Goal: Task Accomplishment & Management: Use online tool/utility

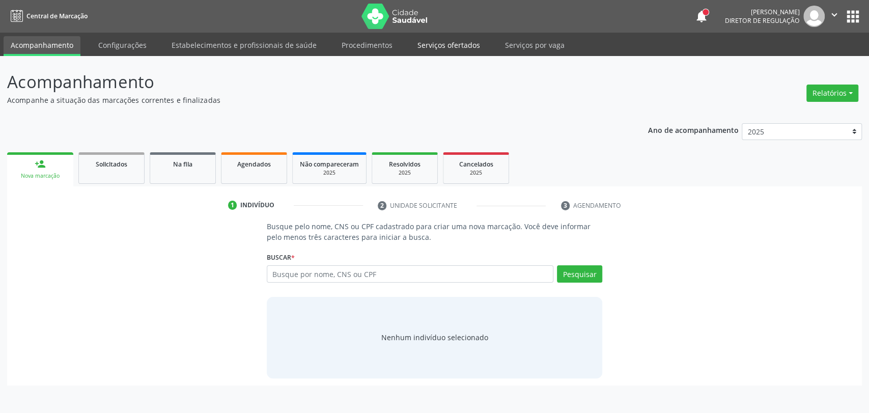
click at [436, 41] on link "Serviços ofertados" at bounding box center [448, 45] width 77 height 18
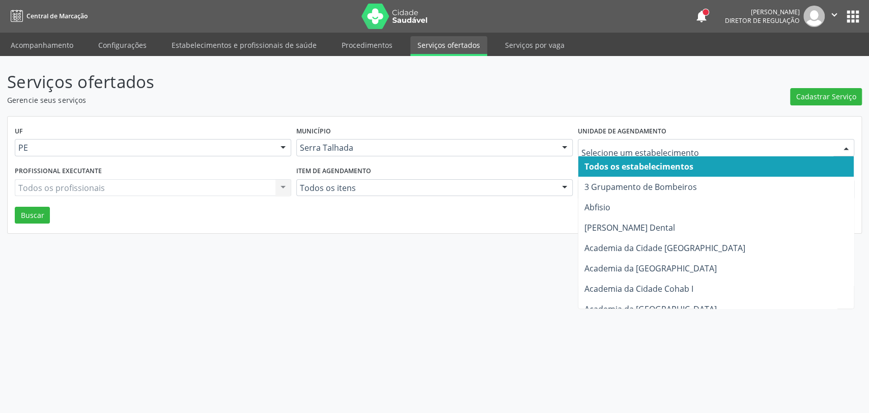
click at [642, 141] on div at bounding box center [716, 147] width 276 height 17
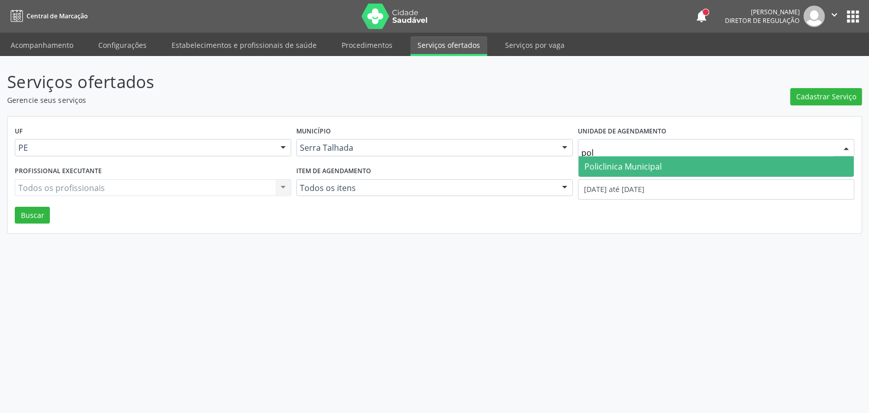
type input "poli"
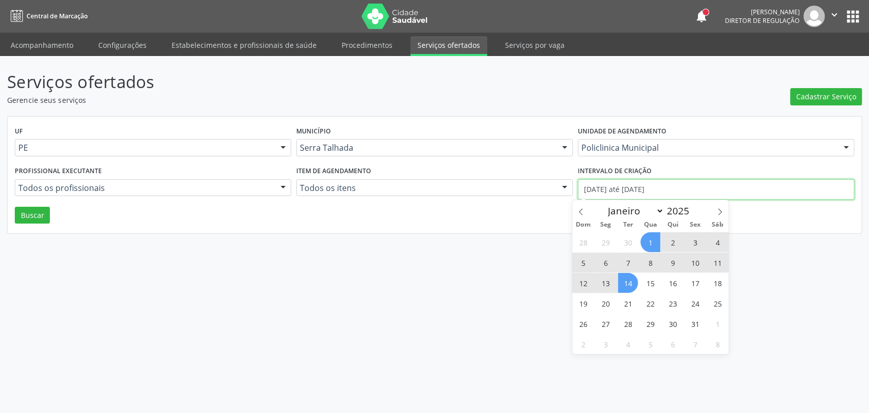
click at [627, 192] on input "[DATE] até [DATE]" at bounding box center [716, 189] width 276 height 20
click at [578, 210] on icon at bounding box center [580, 211] width 7 height 7
select select "8"
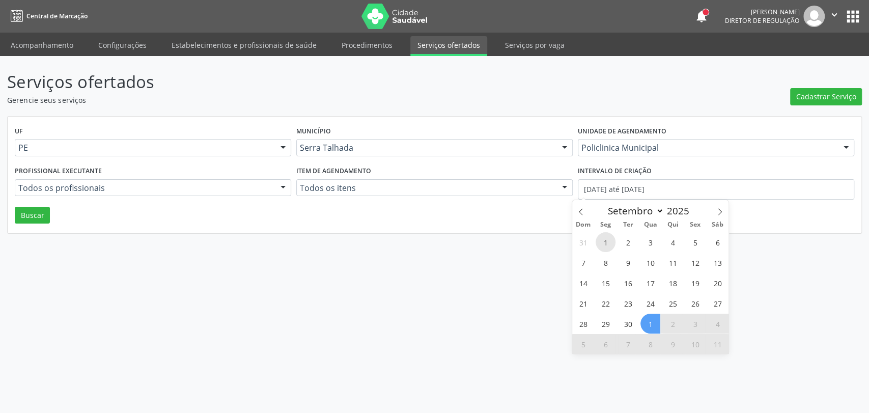
click at [602, 237] on span "1" at bounding box center [606, 242] width 20 height 20
type input "[DATE]"
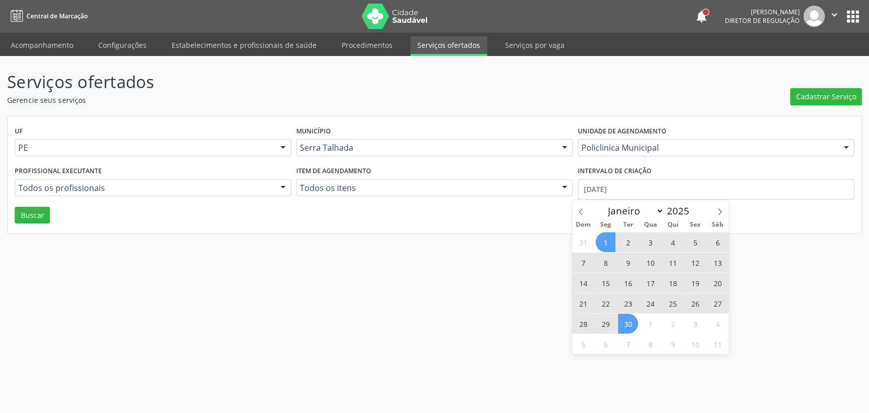
click at [628, 320] on span "30" at bounding box center [628, 324] width 20 height 20
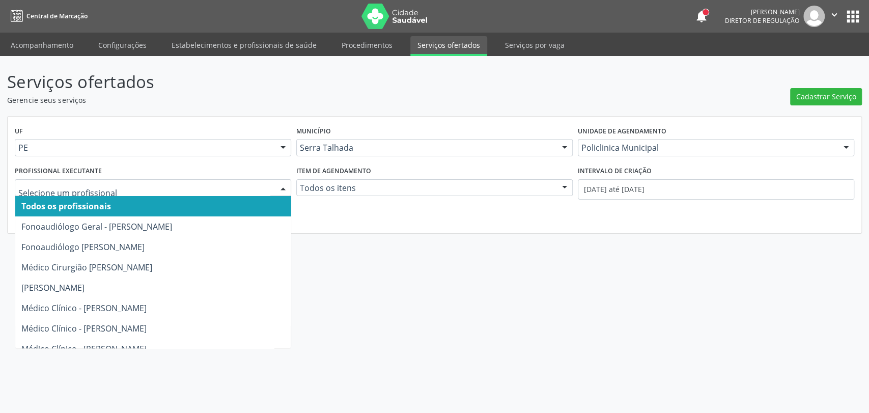
click at [41, 194] on div at bounding box center [153, 187] width 276 height 17
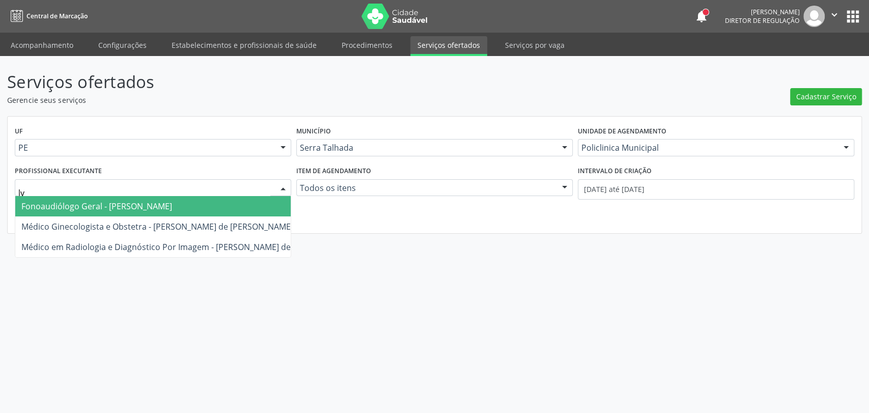
type input "l"
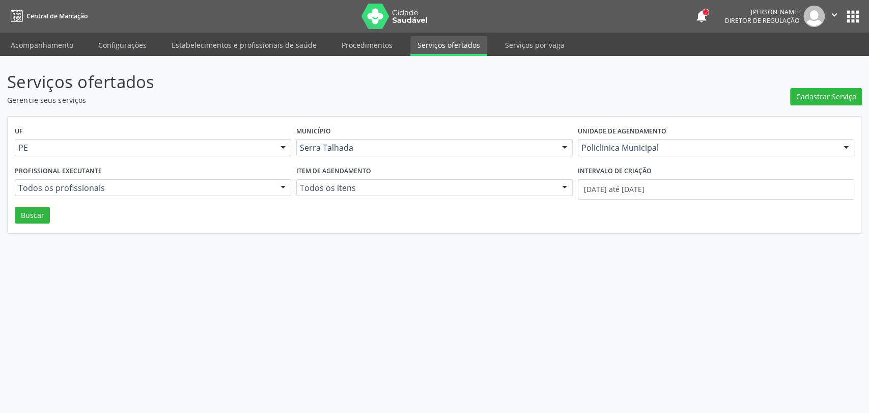
click at [334, 248] on div "Serviços ofertados Gerencie seus serviços Cadastrar Serviço UF PE PE Nenhum res…" at bounding box center [434, 234] width 869 height 357
click at [34, 217] on button "Buscar" at bounding box center [32, 215] width 35 height 17
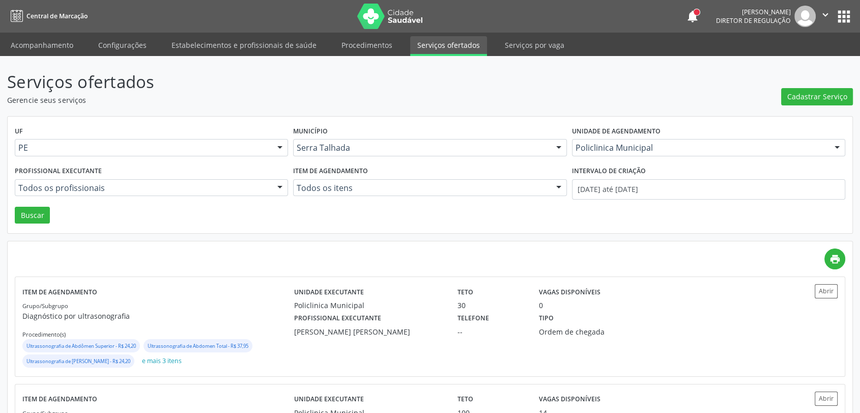
click at [195, 95] on p "Gerencie seus serviços" at bounding box center [303, 100] width 592 height 11
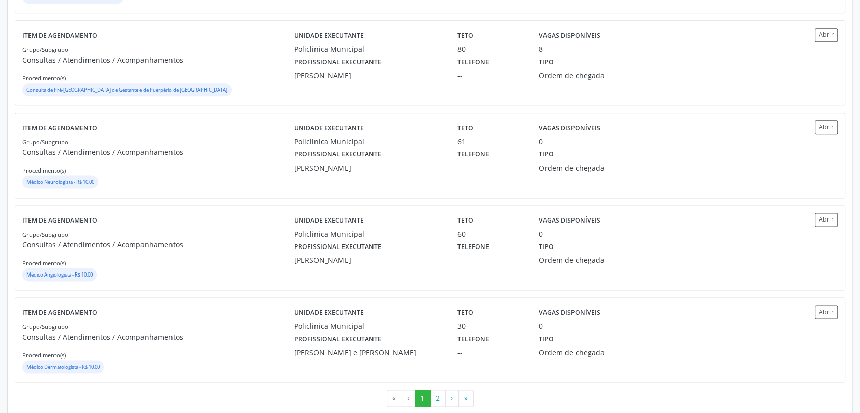
scroll to position [1330, 0]
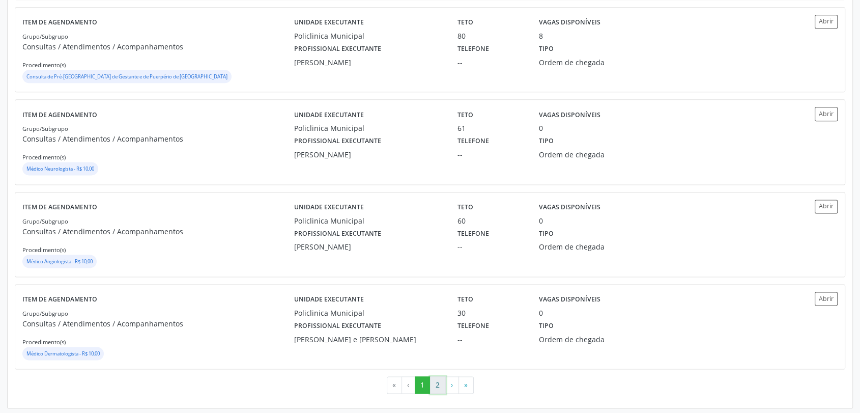
click at [440, 380] on button "2" at bounding box center [438, 384] width 16 height 17
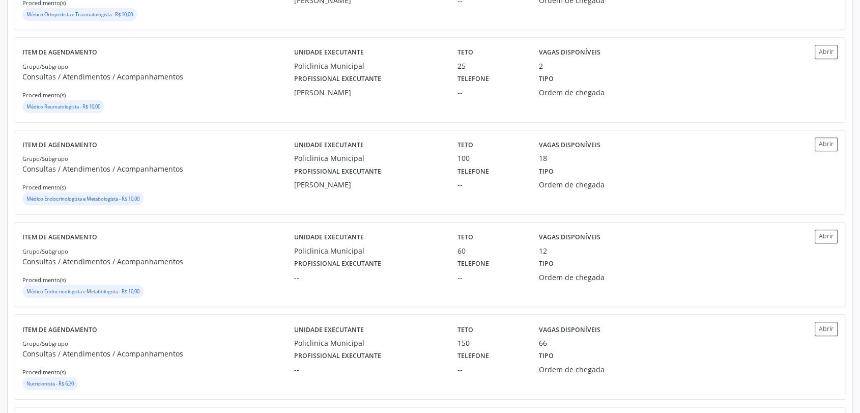
scroll to position [724, 0]
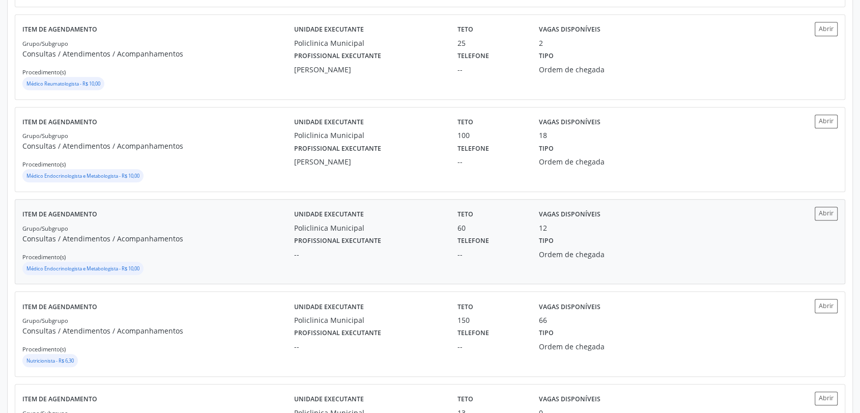
click at [397, 238] on div "Profissional executante --" at bounding box center [368, 246] width 163 height 26
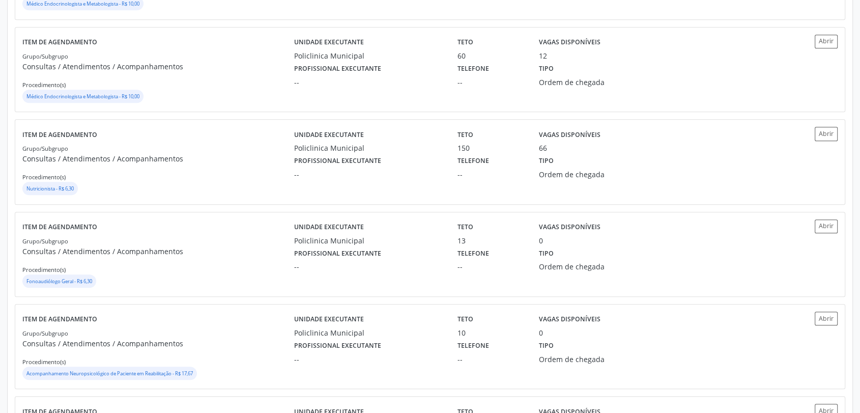
scroll to position [878, 0]
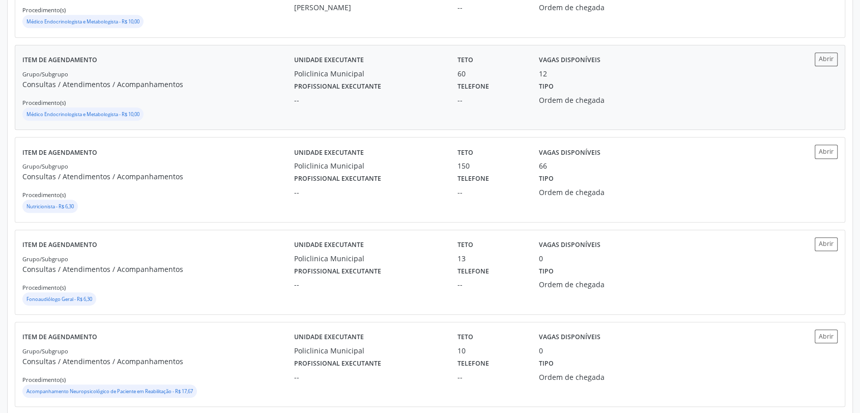
click at [281, 95] on div "Grupo/Subgrupo Consultas / Atendimentos / Acompanhamentos Procedimento(s) Médic…" at bounding box center [158, 95] width 272 height 54
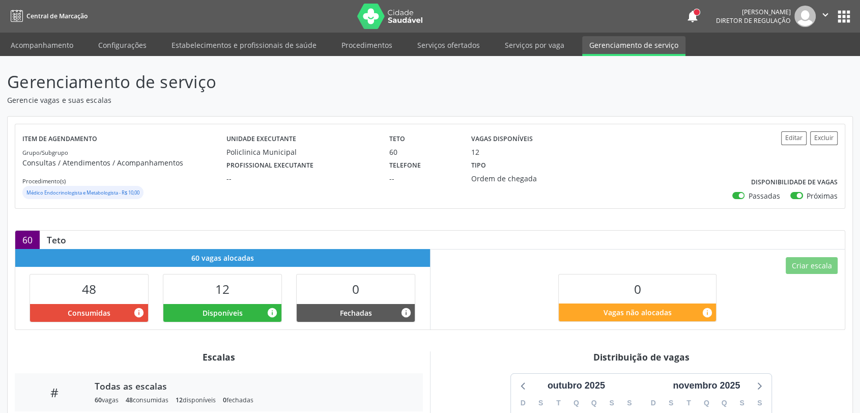
click at [628, 190] on div "Unidade executante Policlinica Municipal Teto 60 Vagas disponíveis 12 Profissio…" at bounding box center [465, 166] width 476 height 70
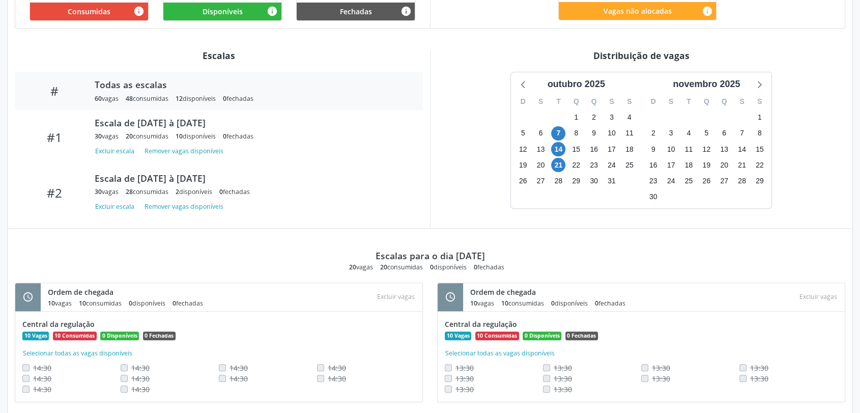
scroll to position [322, 0]
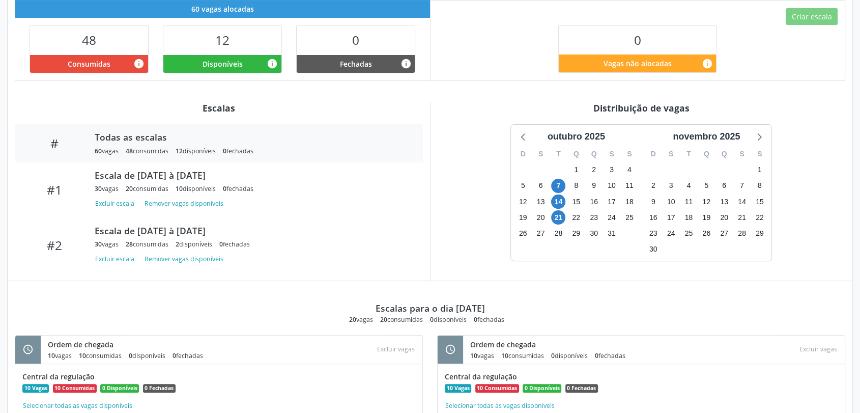
scroll to position [285, 0]
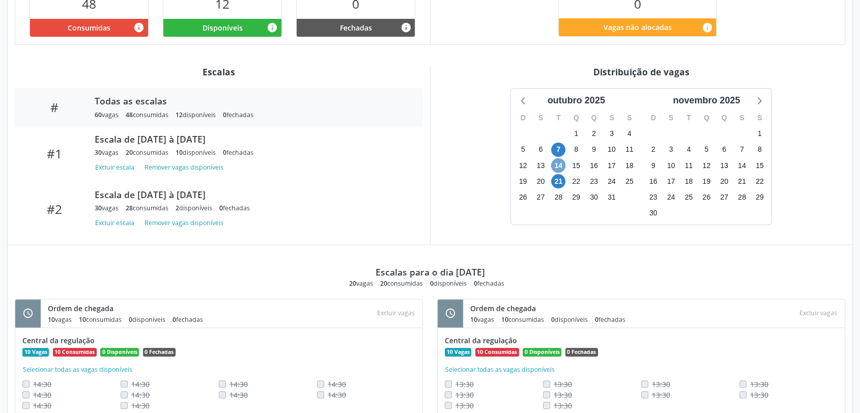
click at [556, 165] on span "14" at bounding box center [558, 165] width 14 height 14
